Goal: Task Accomplishment & Management: Manage account settings

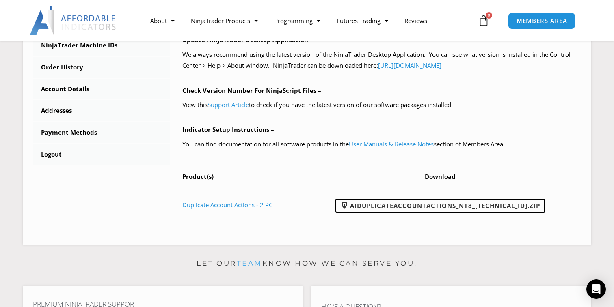
click at [270, 149] on p "You can find documentation for all software products in the User Manuals & Rele…" at bounding box center [381, 144] width 399 height 11
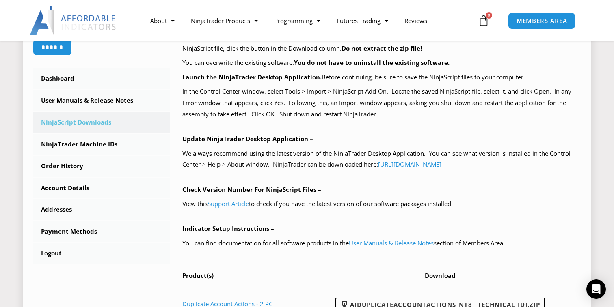
scroll to position [204, 0]
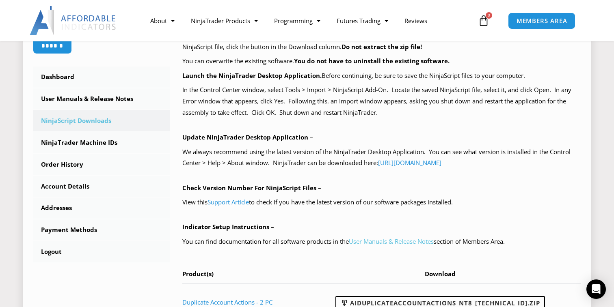
click at [386, 241] on link "User Manuals & Release Notes" at bounding box center [391, 242] width 85 height 8
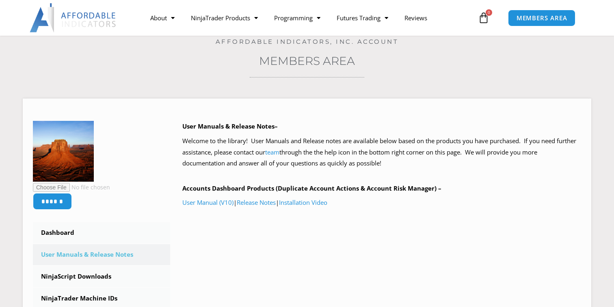
scroll to position [56, 0]
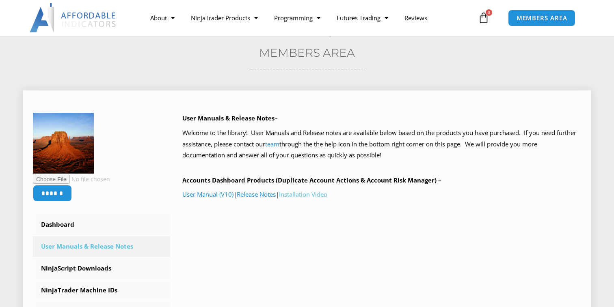
click at [298, 197] on link "Installation Video" at bounding box center [303, 194] width 48 height 8
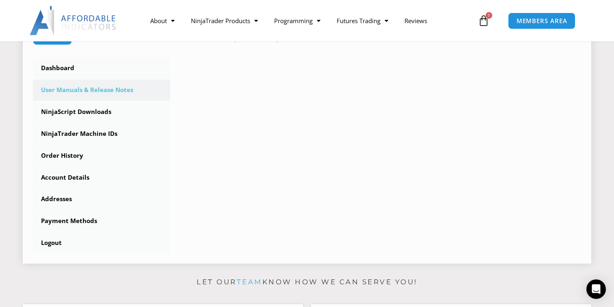
scroll to position [221, 0]
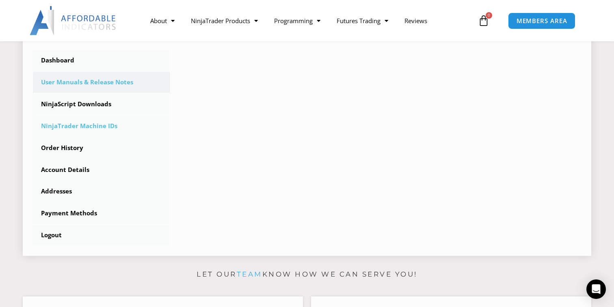
click at [110, 129] on link "NinjaTrader Machine IDs" at bounding box center [101, 126] width 137 height 21
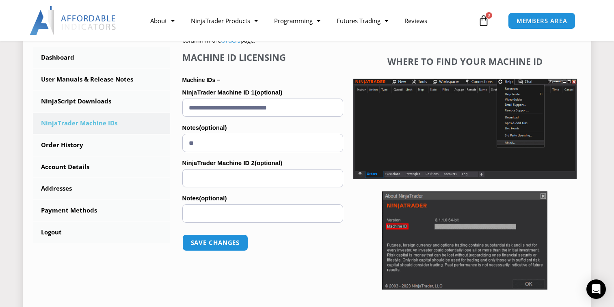
scroll to position [223, 0]
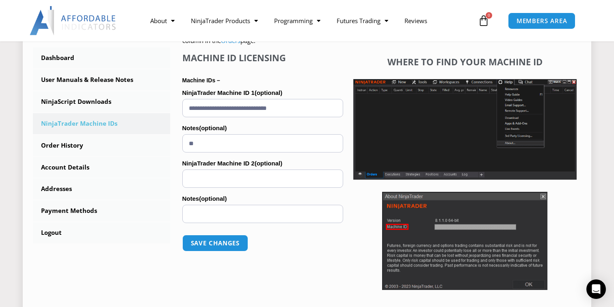
click at [255, 178] on input "NinjaTrader Machine ID 2 (optional)" at bounding box center [262, 179] width 161 height 18
type input "**********"
click at [212, 211] on input "Notes (optional)" at bounding box center [262, 214] width 161 height 18
type input "**"
click at [219, 241] on button "Save changes" at bounding box center [214, 243] width 69 height 17
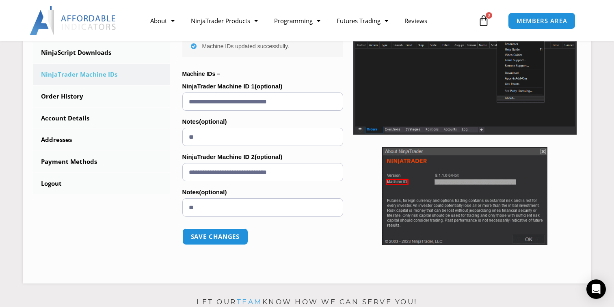
scroll to position [282, 0]
